Goal: Find specific page/section: Find specific page/section

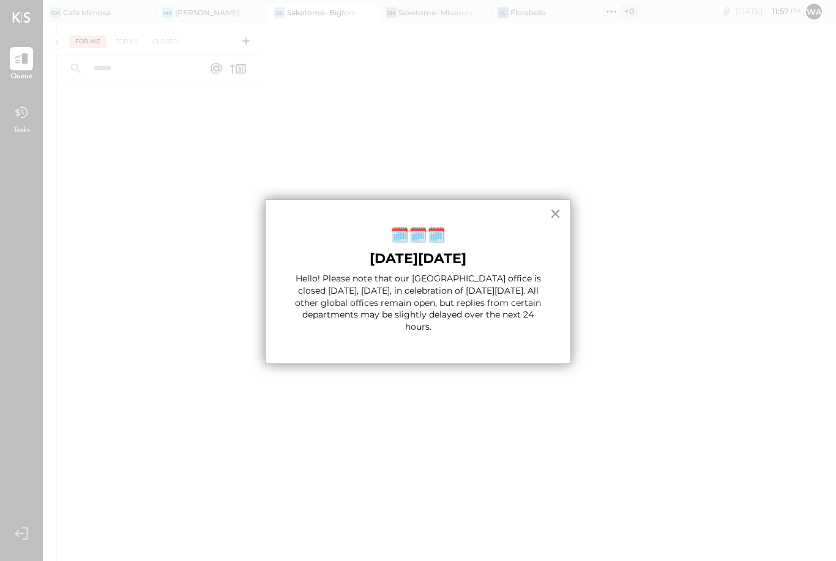
click at [564, 205] on div "× 🗓️🗓️🗓️ [DATE][DATE] Hello! Please note that our [GEOGRAPHIC_DATA] office is c…" at bounding box center [418, 282] width 306 height 165
click at [569, 204] on div "× 🗓️🗓️🗓️ [DATE][DATE] Hello! Please note that our [GEOGRAPHIC_DATA] office is c…" at bounding box center [418, 282] width 306 height 165
click at [566, 206] on div "× 🗓️🗓️🗓️ [DATE][DATE] Hello! Please note that our [GEOGRAPHIC_DATA] office is c…" at bounding box center [418, 282] width 306 height 165
click at [555, 211] on button "×" at bounding box center [556, 214] width 12 height 20
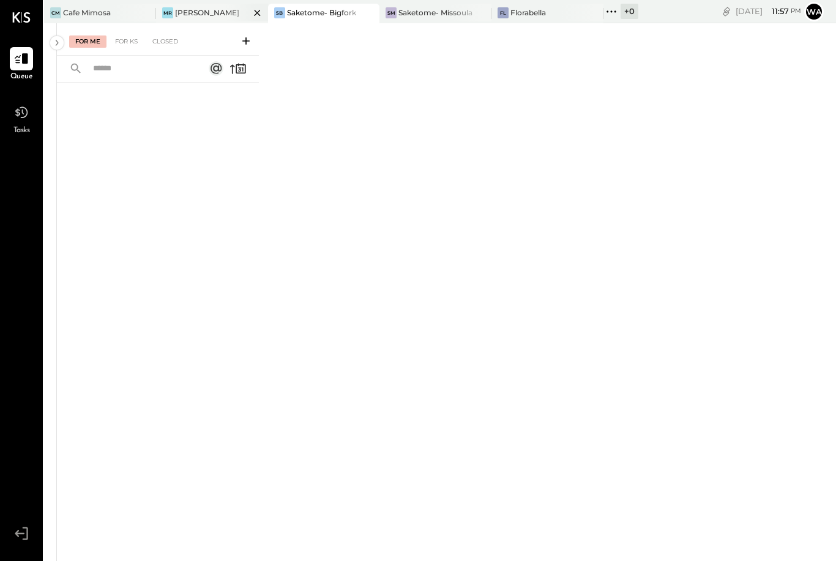
click at [192, 17] on div "[PERSON_NAME]" at bounding box center [207, 12] width 64 height 10
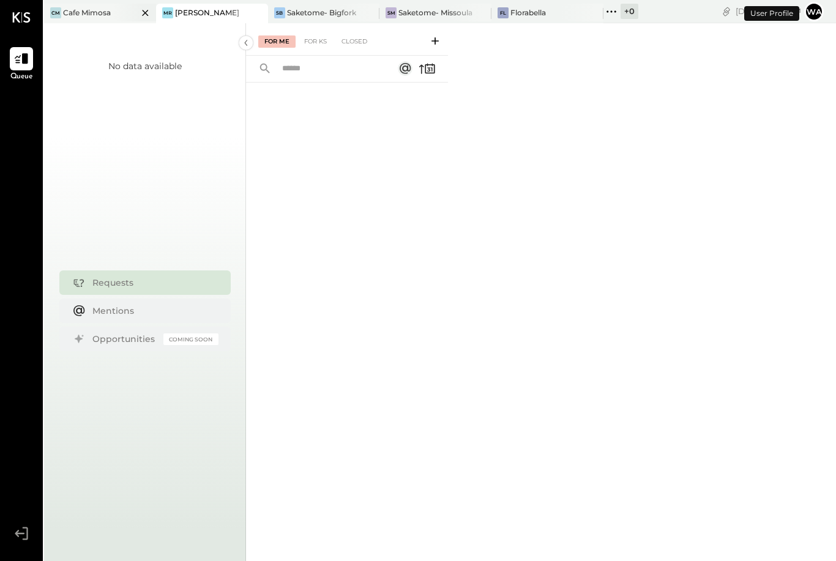
click at [113, 9] on div at bounding box center [134, 13] width 43 height 18
